Goal: Information Seeking & Learning: Learn about a topic

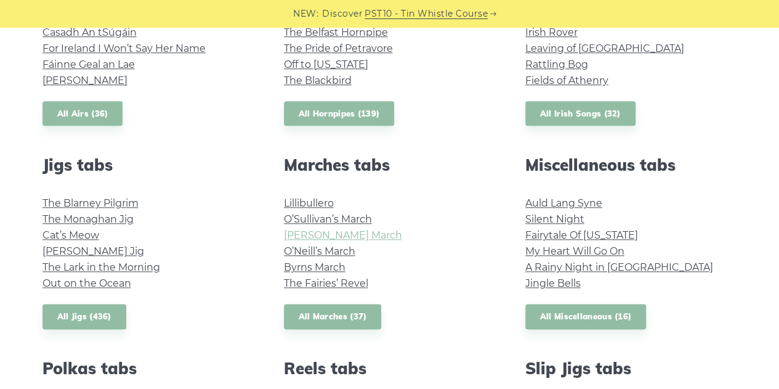
click at [347, 238] on link "[PERSON_NAME] March" at bounding box center [343, 235] width 118 height 12
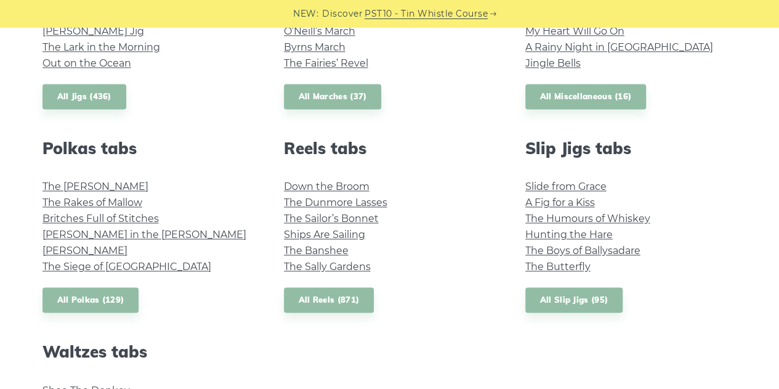
scroll to position [810, 0]
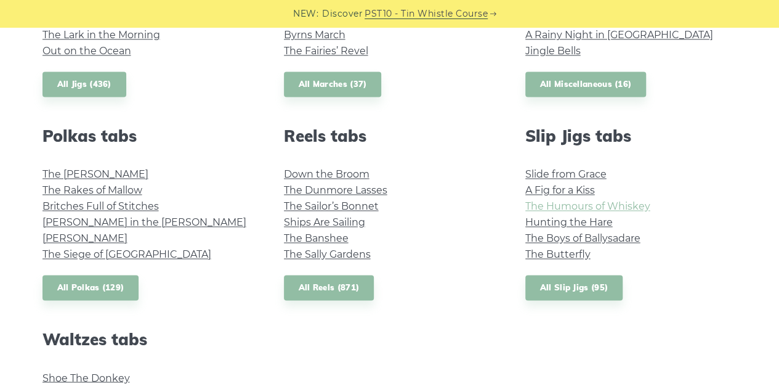
click at [598, 204] on link "The Humours of Whiskey" at bounding box center [587, 206] width 125 height 12
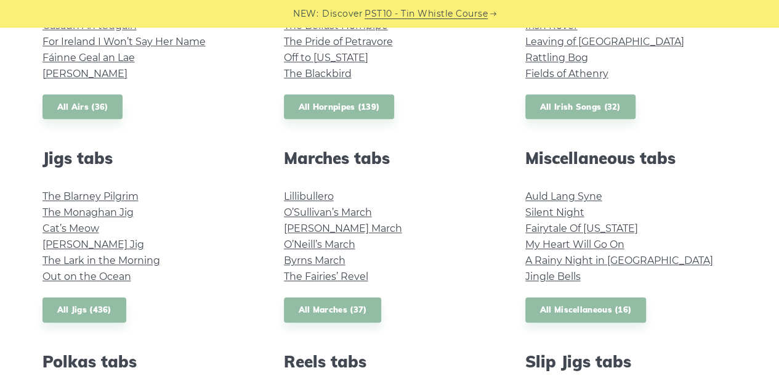
scroll to position [510, 0]
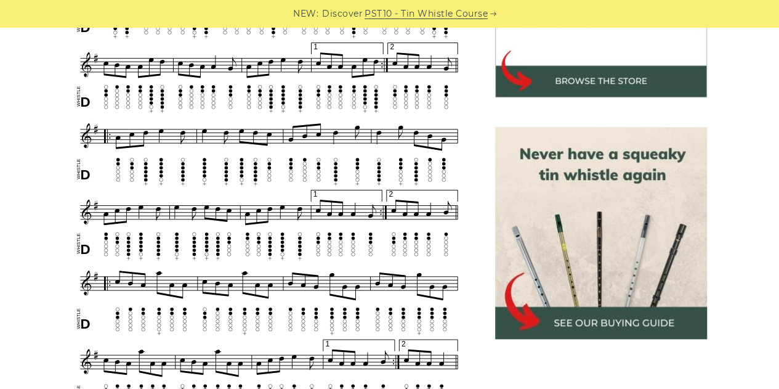
scroll to position [468, 0]
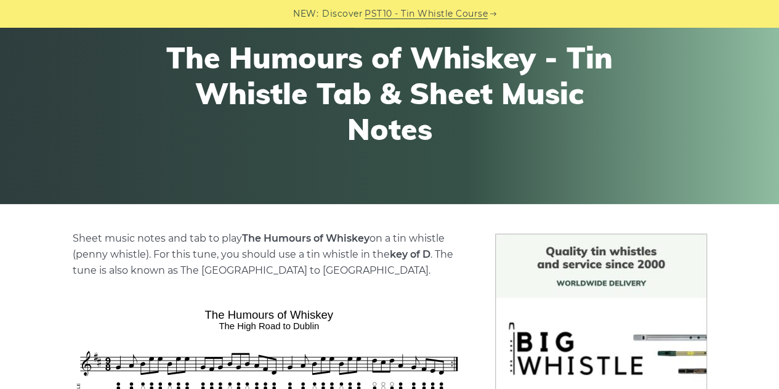
scroll to position [110, 0]
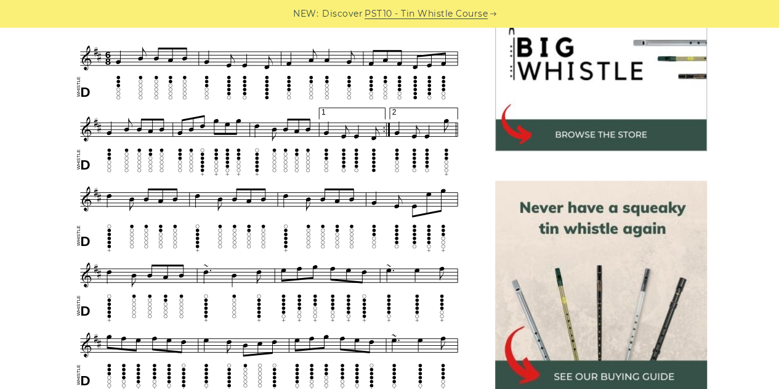
scroll to position [408, 0]
